Goal: Task Accomplishment & Management: Manage account settings

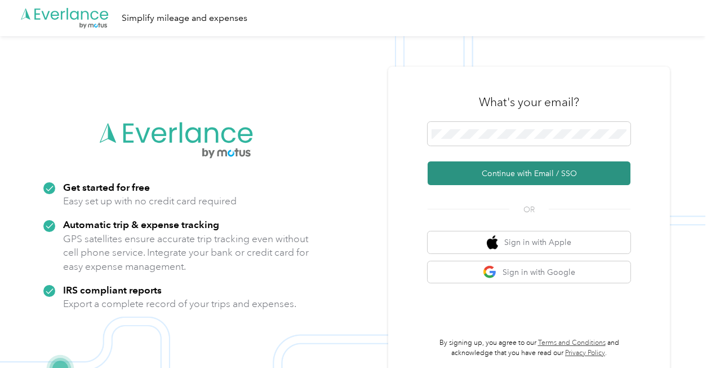
click at [497, 169] on button "Continue with Email / SSO" at bounding box center [529, 173] width 203 height 24
click at [539, 179] on button "Continue with Email / SSO" at bounding box center [529, 173] width 203 height 24
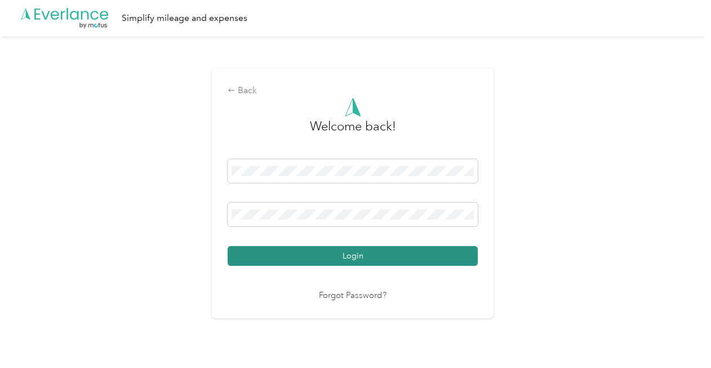
click at [351, 259] on button "Login" at bounding box center [353, 256] width 250 height 20
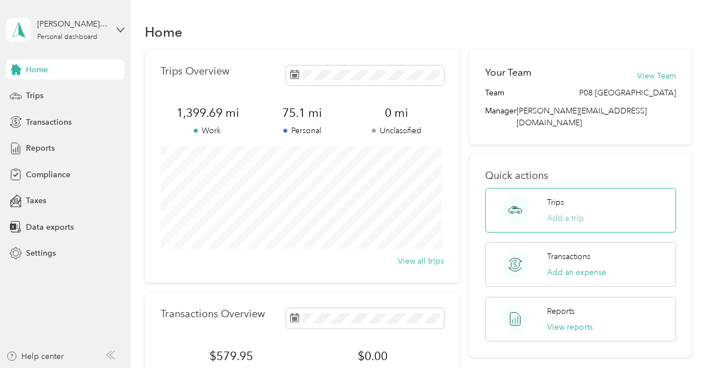
click at [565, 212] on button "Add a trip" at bounding box center [565, 218] width 37 height 12
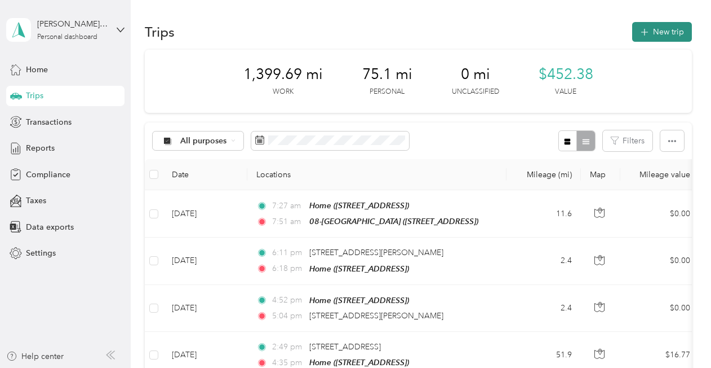
click at [651, 36] on button "New trip" at bounding box center [663, 32] width 60 height 20
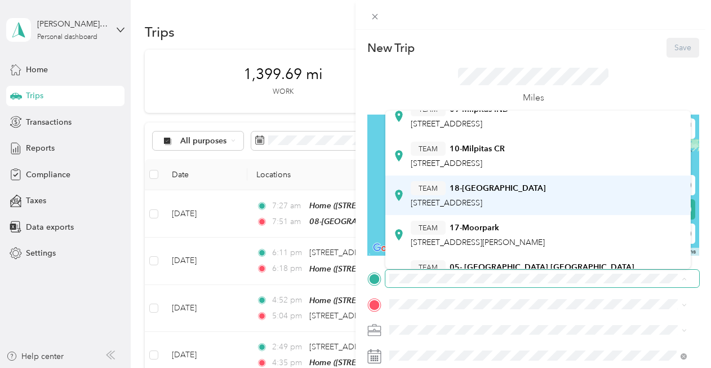
scroll to position [169, 0]
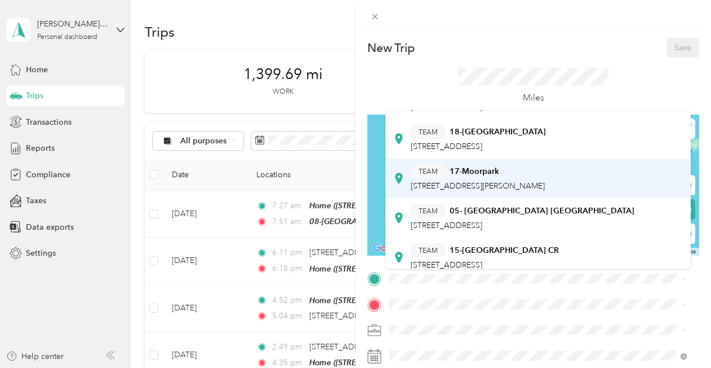
click at [492, 188] on span "[STREET_ADDRESS][PERSON_NAME]" at bounding box center [478, 186] width 134 height 10
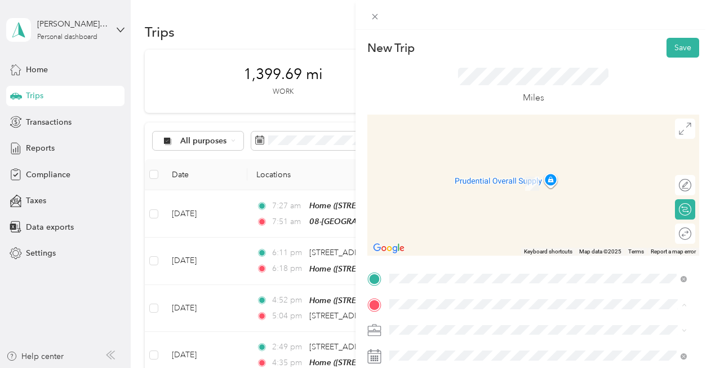
click at [435, 213] on div "Home" at bounding box center [447, 210] width 72 height 10
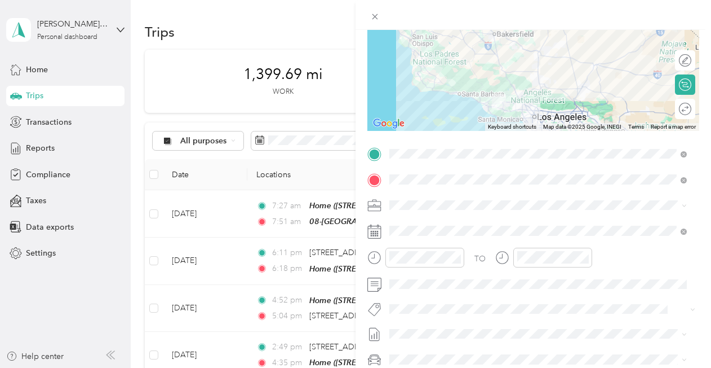
scroll to position [56, 0]
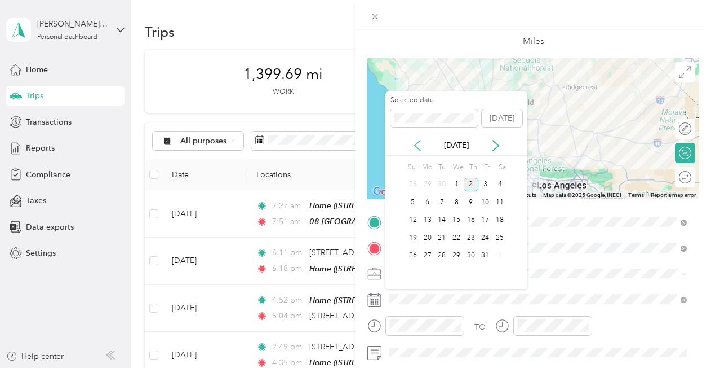
click at [422, 140] on icon at bounding box center [417, 145] width 11 height 11
click at [488, 185] on div "5" at bounding box center [486, 185] width 15 height 14
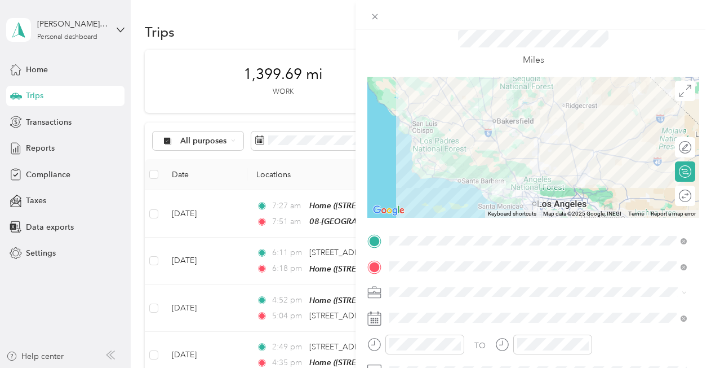
scroll to position [0, 0]
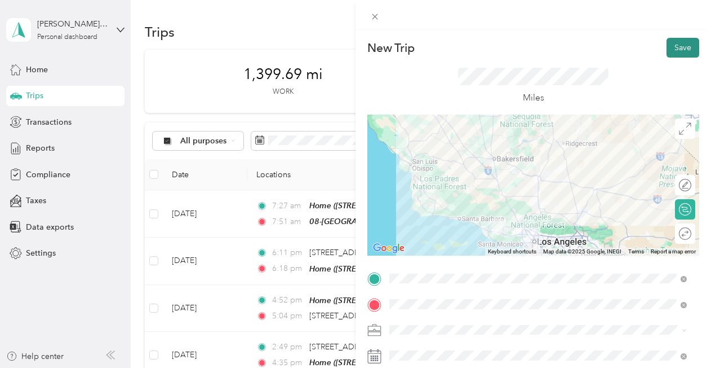
click at [667, 47] on button "Save" at bounding box center [683, 48] width 33 height 20
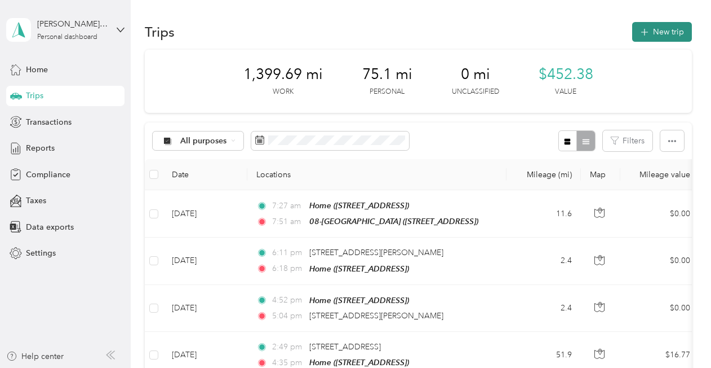
click at [648, 33] on button "New trip" at bounding box center [663, 32] width 60 height 20
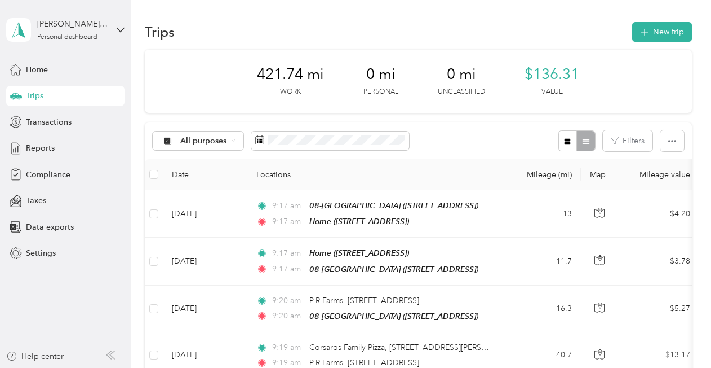
scroll to position [41, 0]
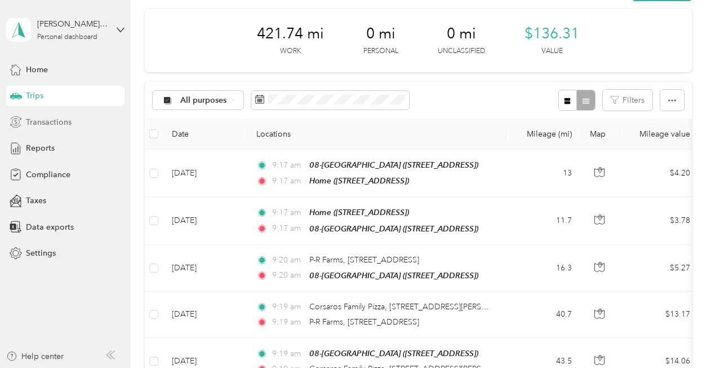
click at [65, 119] on span "Transactions" at bounding box center [49, 122] width 46 height 12
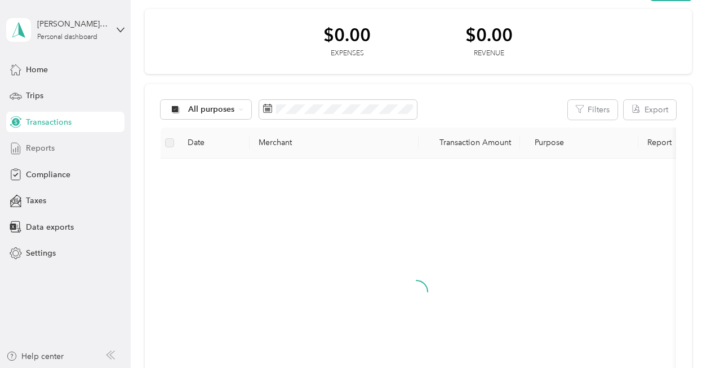
click at [58, 148] on div "Reports" at bounding box center [65, 148] width 118 height 20
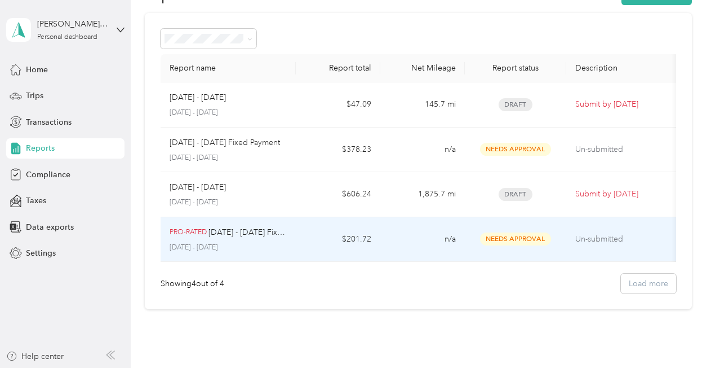
scroll to position [37, 0]
click at [283, 244] on p "September 1 - 30, 2025" at bounding box center [228, 247] width 117 height 10
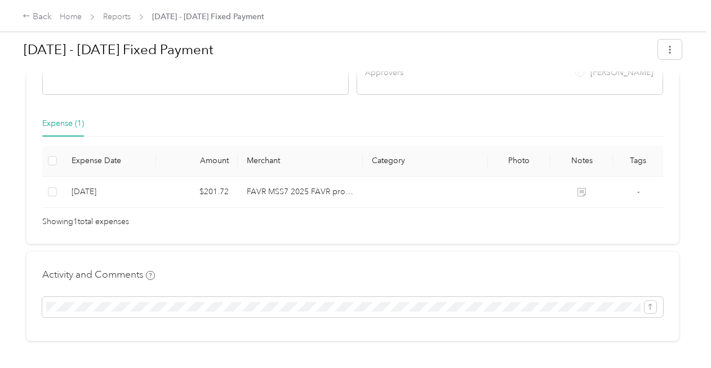
scroll to position [264, 0]
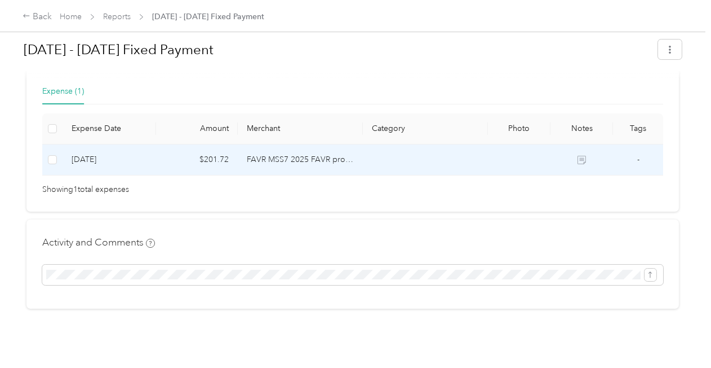
click at [63, 156] on td "10-2-2025" at bounding box center [110, 159] width 94 height 31
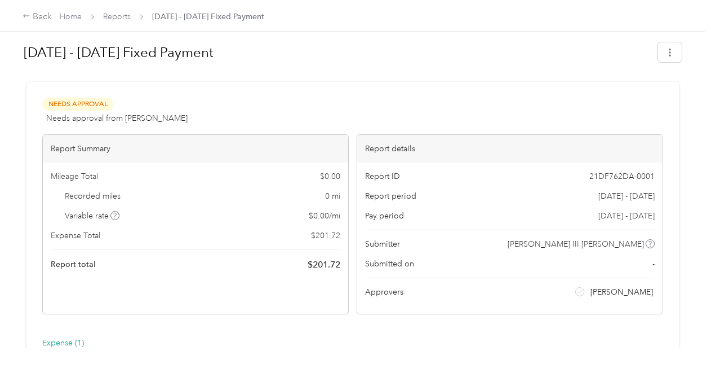
scroll to position [0, 0]
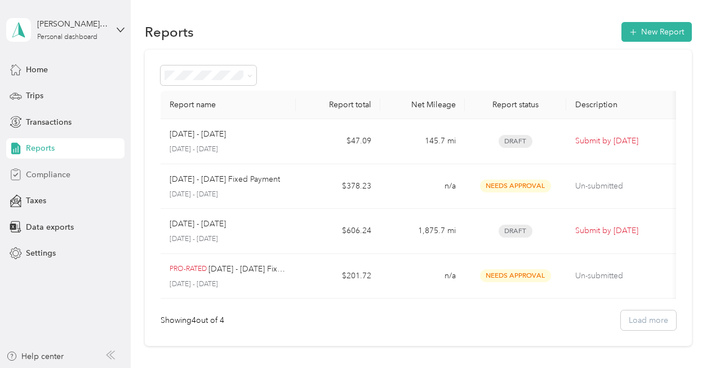
click at [87, 178] on div "Compliance" at bounding box center [65, 174] width 118 height 20
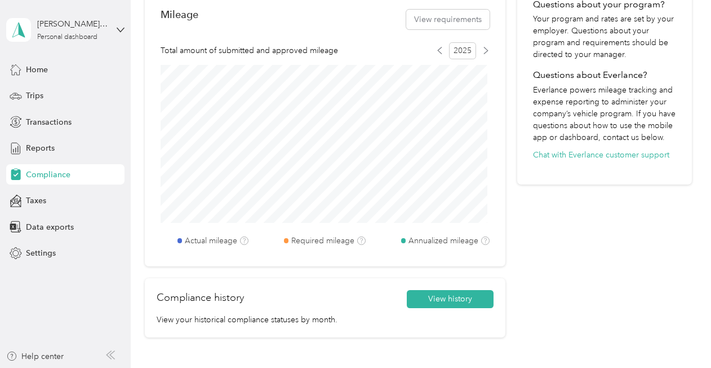
scroll to position [418, 0]
click at [36, 75] on span "Home" at bounding box center [37, 70] width 22 height 12
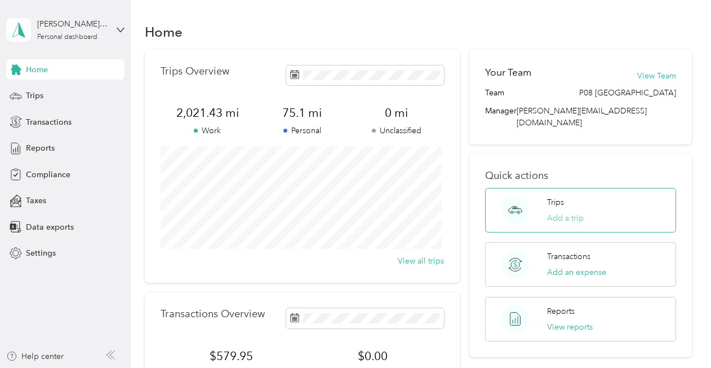
click at [565, 212] on button "Add a trip" at bounding box center [565, 218] width 37 height 12
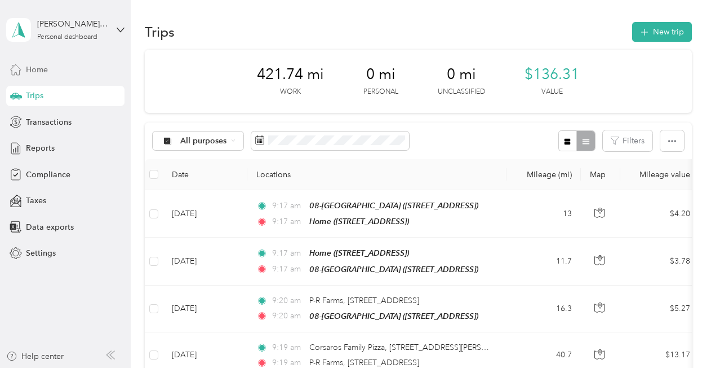
click at [38, 76] on div "Home" at bounding box center [65, 69] width 118 height 20
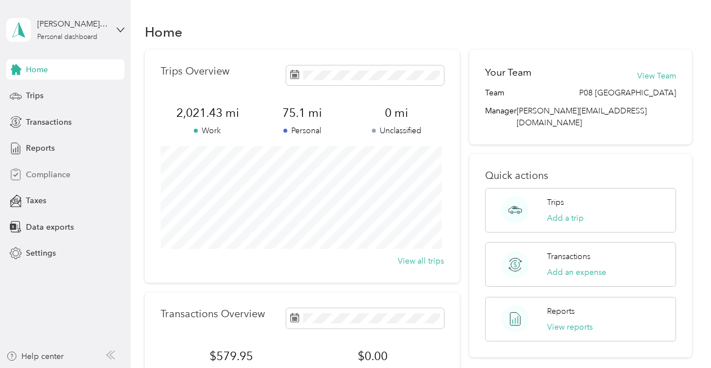
click at [39, 171] on span "Compliance" at bounding box center [48, 175] width 45 height 12
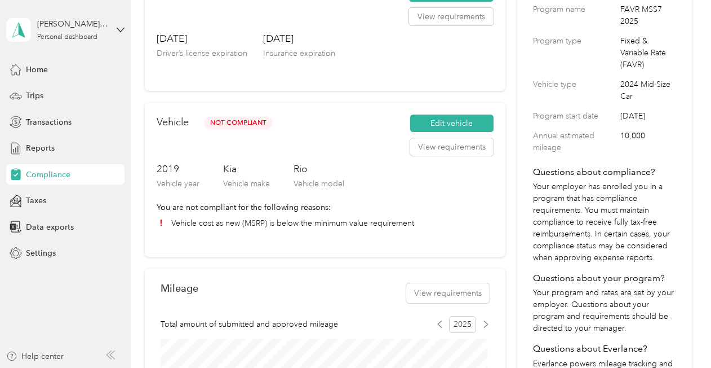
scroll to position [169, 0]
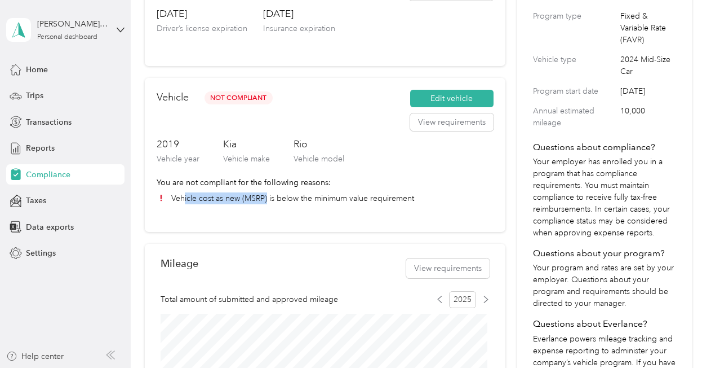
drag, startPoint x: 186, startPoint y: 198, endPoint x: 268, endPoint y: 200, distance: 81.7
click at [268, 200] on li "Vehicle cost as new (MSRP) is below the minimum value requirement" at bounding box center [325, 198] width 337 height 12
drag, startPoint x: 268, startPoint y: 201, endPoint x: 304, endPoint y: 204, distance: 36.8
click at [299, 206] on div "Vehicle Not Compliant Edit vehicle View requirements 2019 Vehicle year Kia Vehi…" at bounding box center [325, 155] width 361 height 154
drag, startPoint x: 319, startPoint y: 200, endPoint x: 388, endPoint y: 204, distance: 69.5
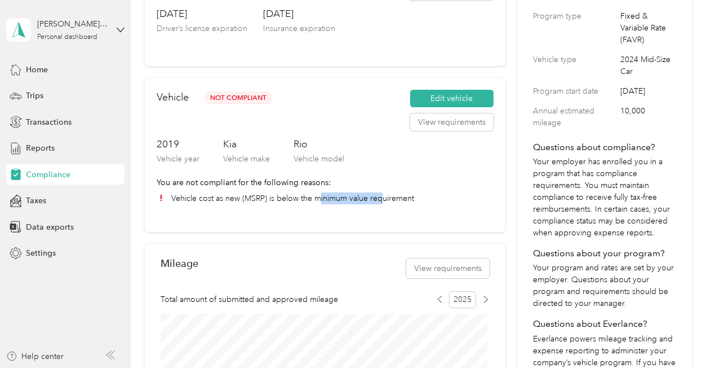
click at [387, 204] on div "Vehicle Not Compliant Edit vehicle View requirements 2019 Vehicle year Kia Vehi…" at bounding box center [325, 155] width 361 height 154
drag, startPoint x: 388, startPoint y: 204, endPoint x: 440, endPoint y: 202, distance: 51.9
click at [440, 202] on li "Vehicle cost as new (MSRP) is below the minimum value requirement" at bounding box center [325, 198] width 337 height 12
click at [50, 149] on span "Reports" at bounding box center [40, 148] width 29 height 12
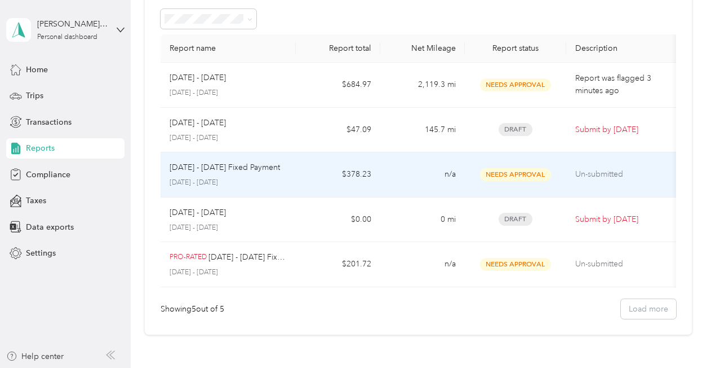
click at [286, 169] on div "Oct 1 - 31, 2025 Fixed Payment" at bounding box center [228, 167] width 117 height 12
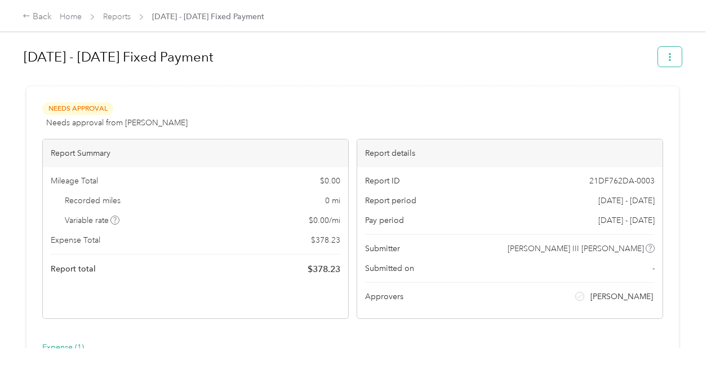
click at [658, 60] on button "button" at bounding box center [670, 57] width 24 height 20
click at [520, 65] on h1 "Oct 1 - 31, 2025 Fixed Payment" at bounding box center [337, 56] width 627 height 27
